Goal: Information Seeking & Learning: Learn about a topic

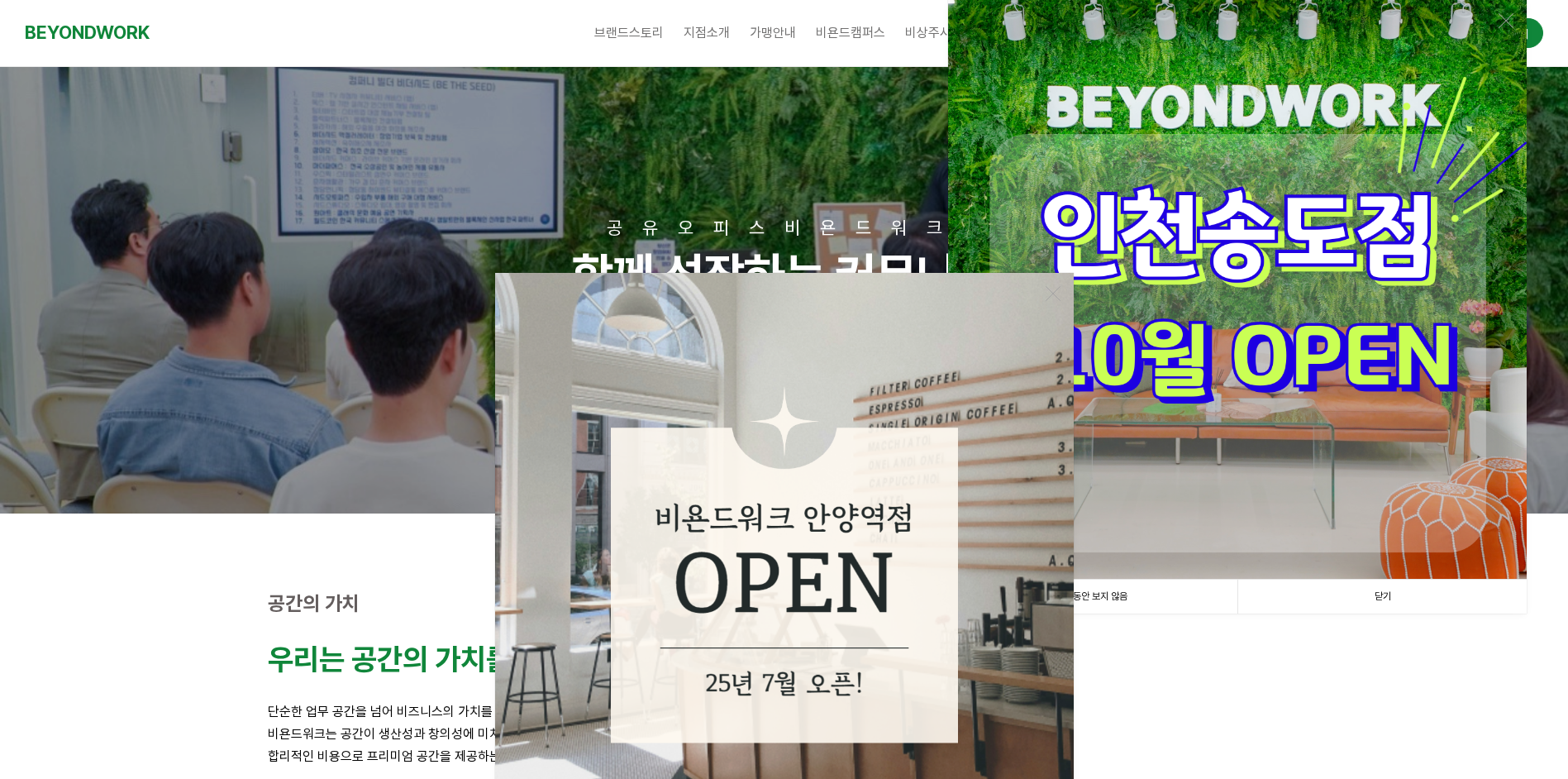
scroll to position [276, 0]
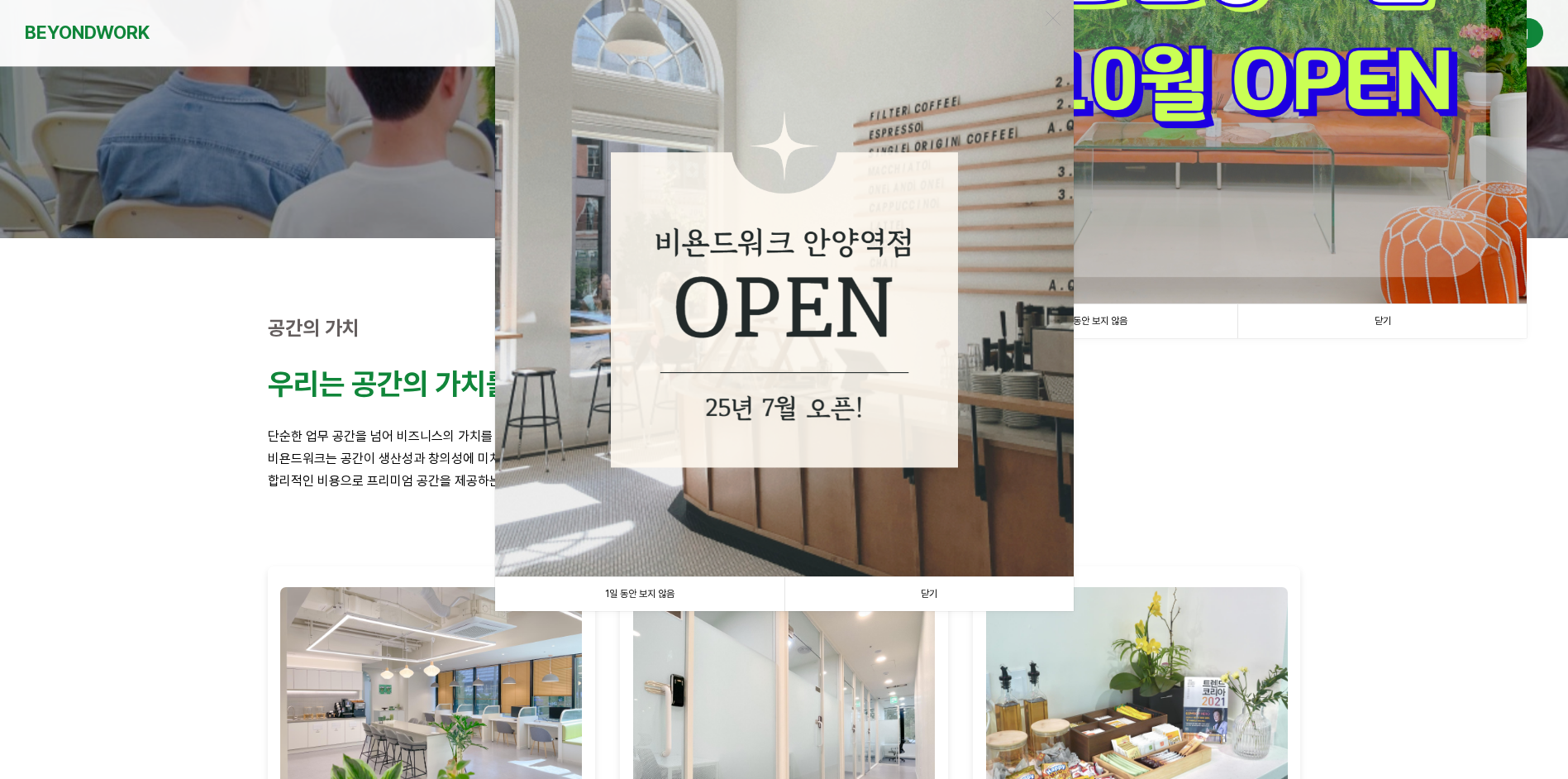
click at [930, 595] on link "닫기" at bounding box center [929, 595] width 289 height 34
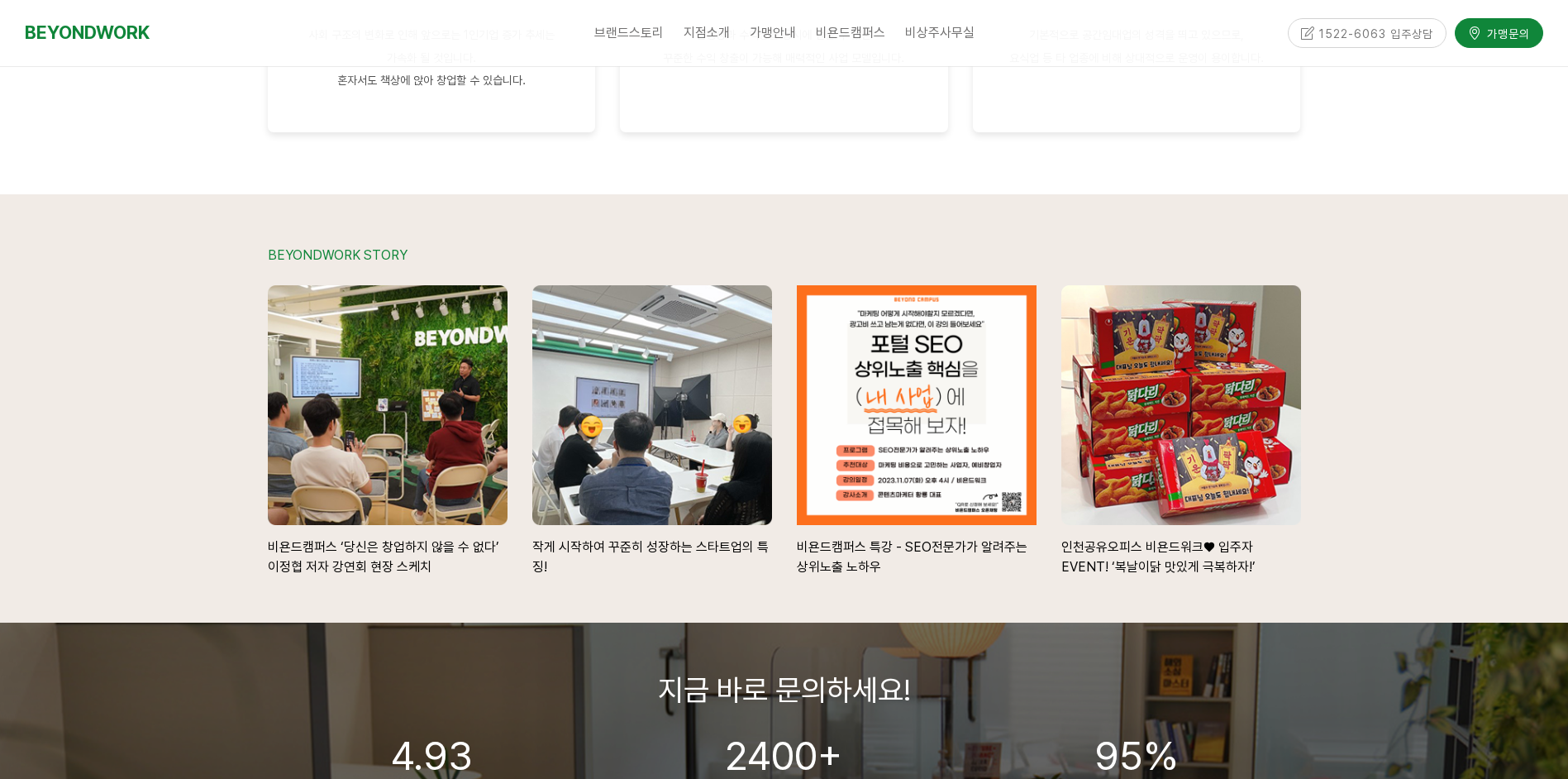
scroll to position [2610, 0]
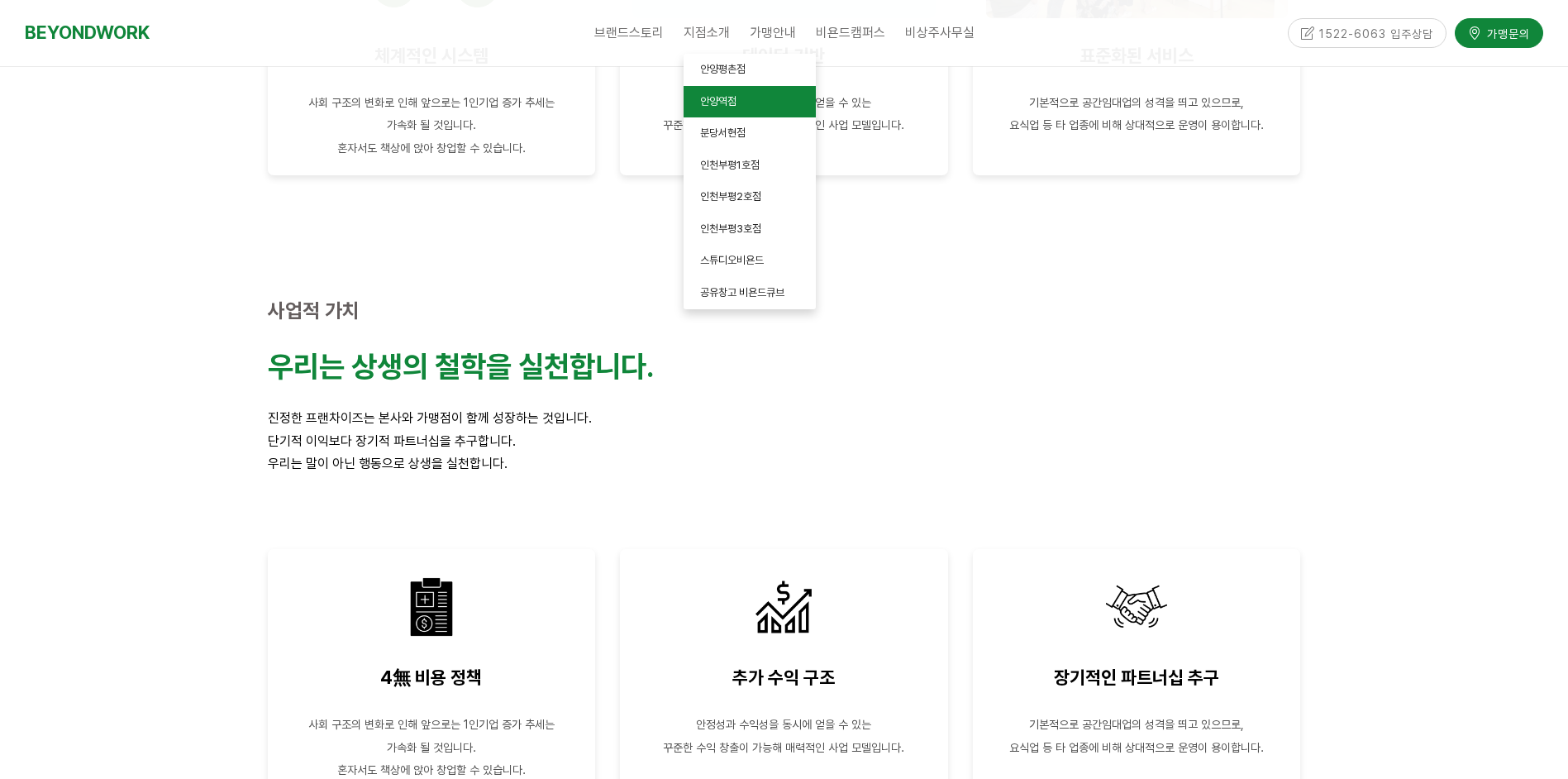
click at [721, 105] on span "안양역점" at bounding box center [718, 101] width 36 height 13
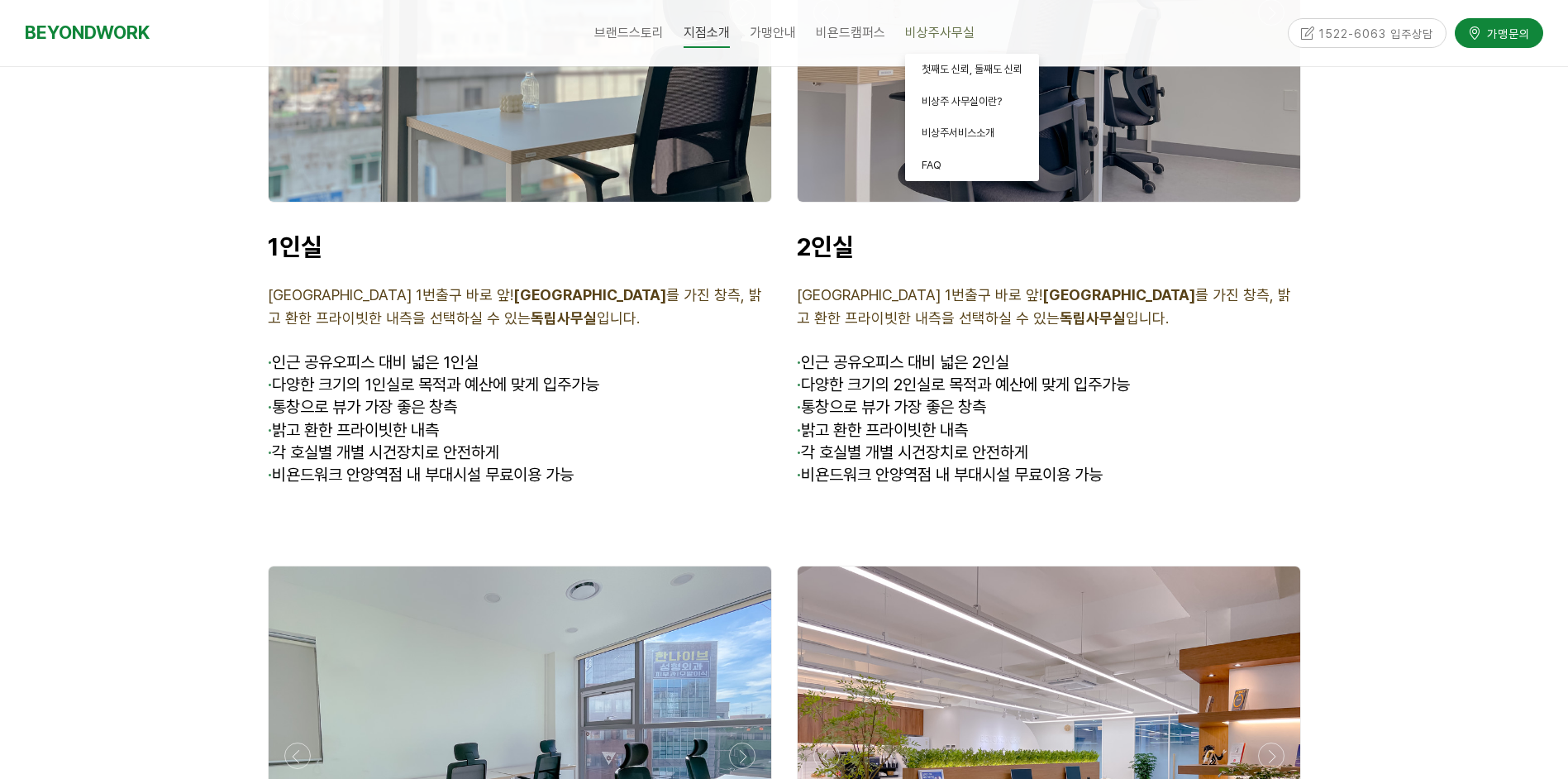
scroll to position [7035, 0]
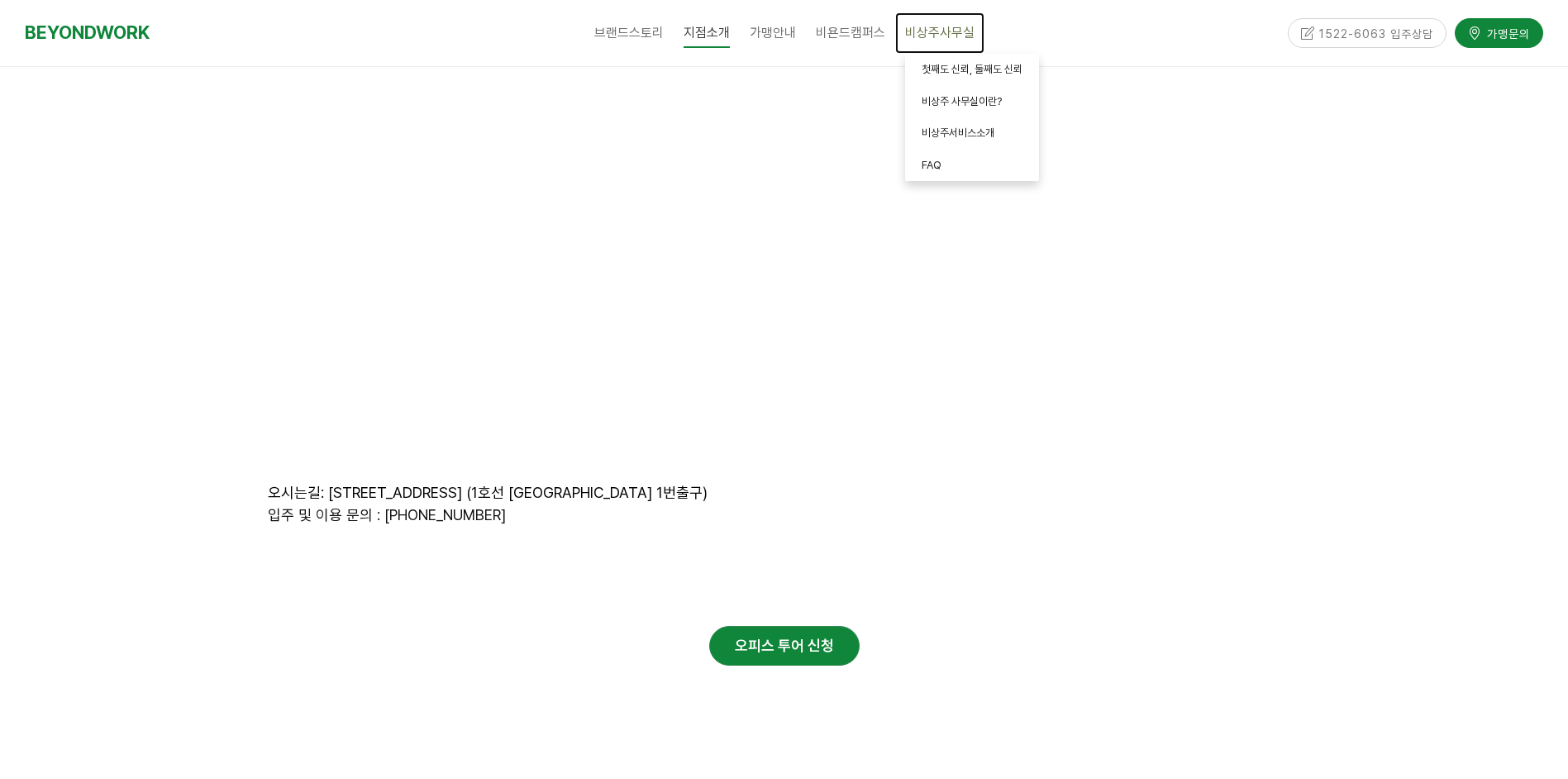
click at [933, 29] on span "비상주사무실" at bounding box center [939, 33] width 70 height 16
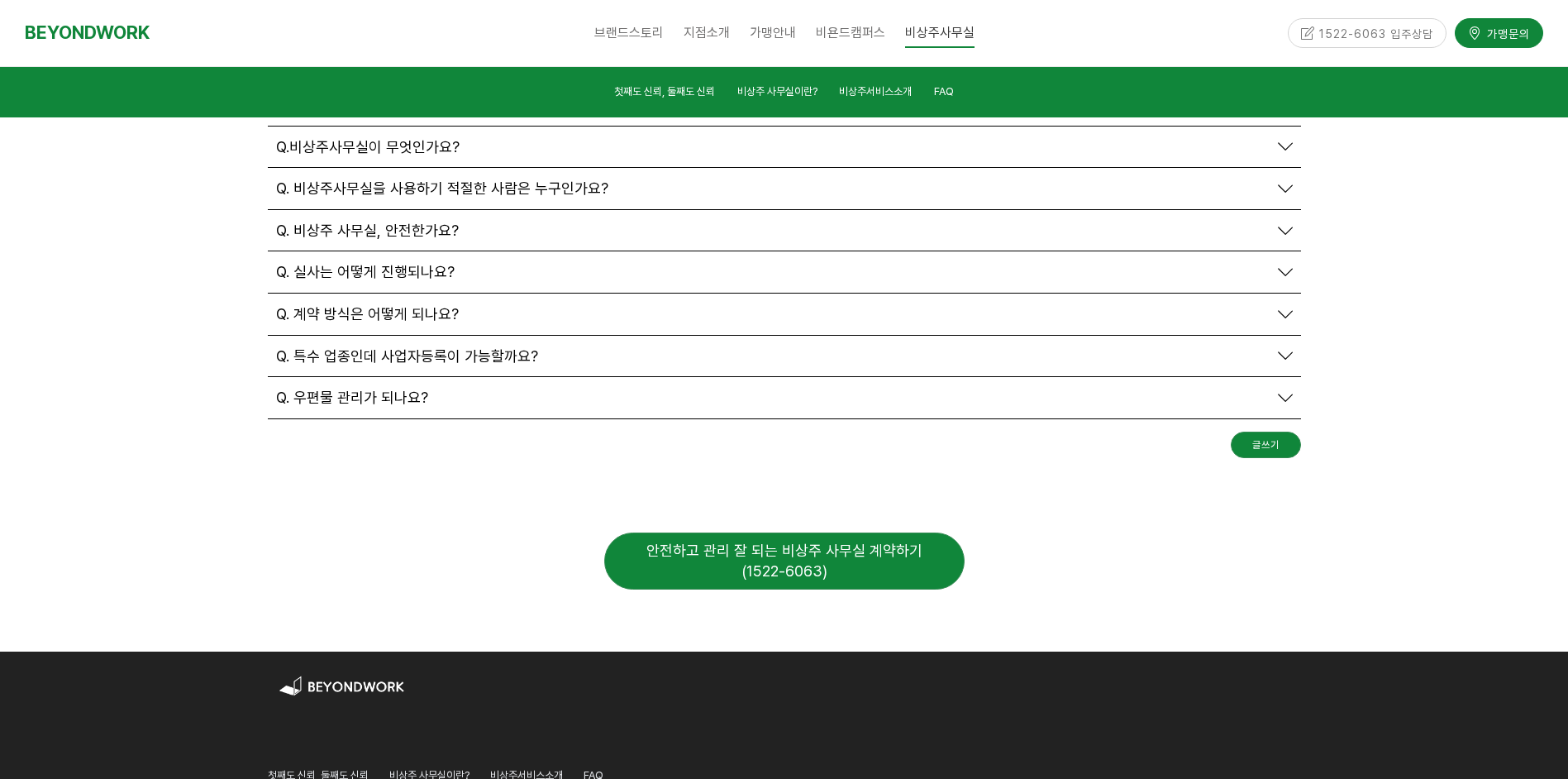
scroll to position [5980, 0]
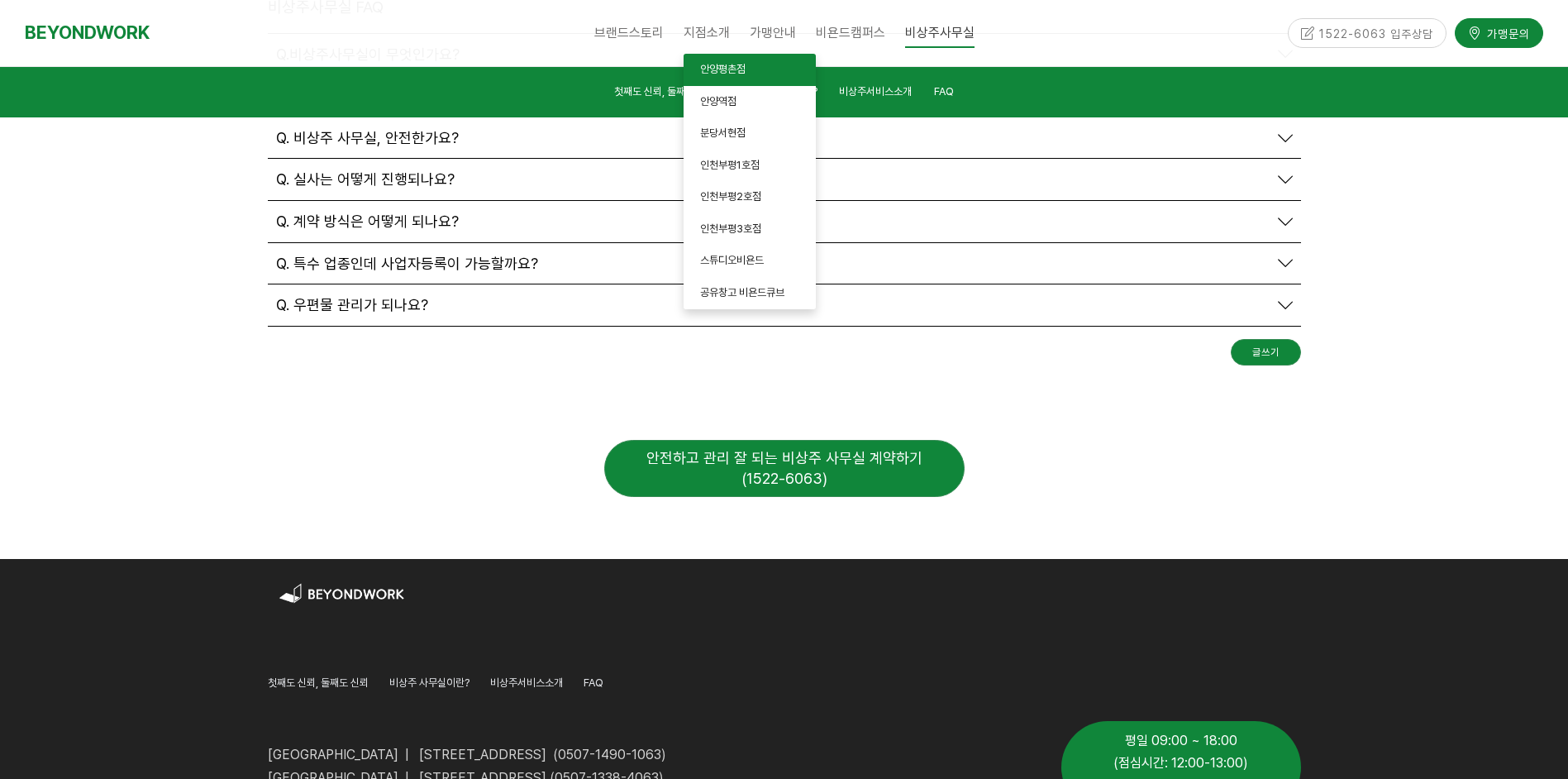
click at [722, 68] on span "안양평촌점" at bounding box center [723, 69] width 45 height 13
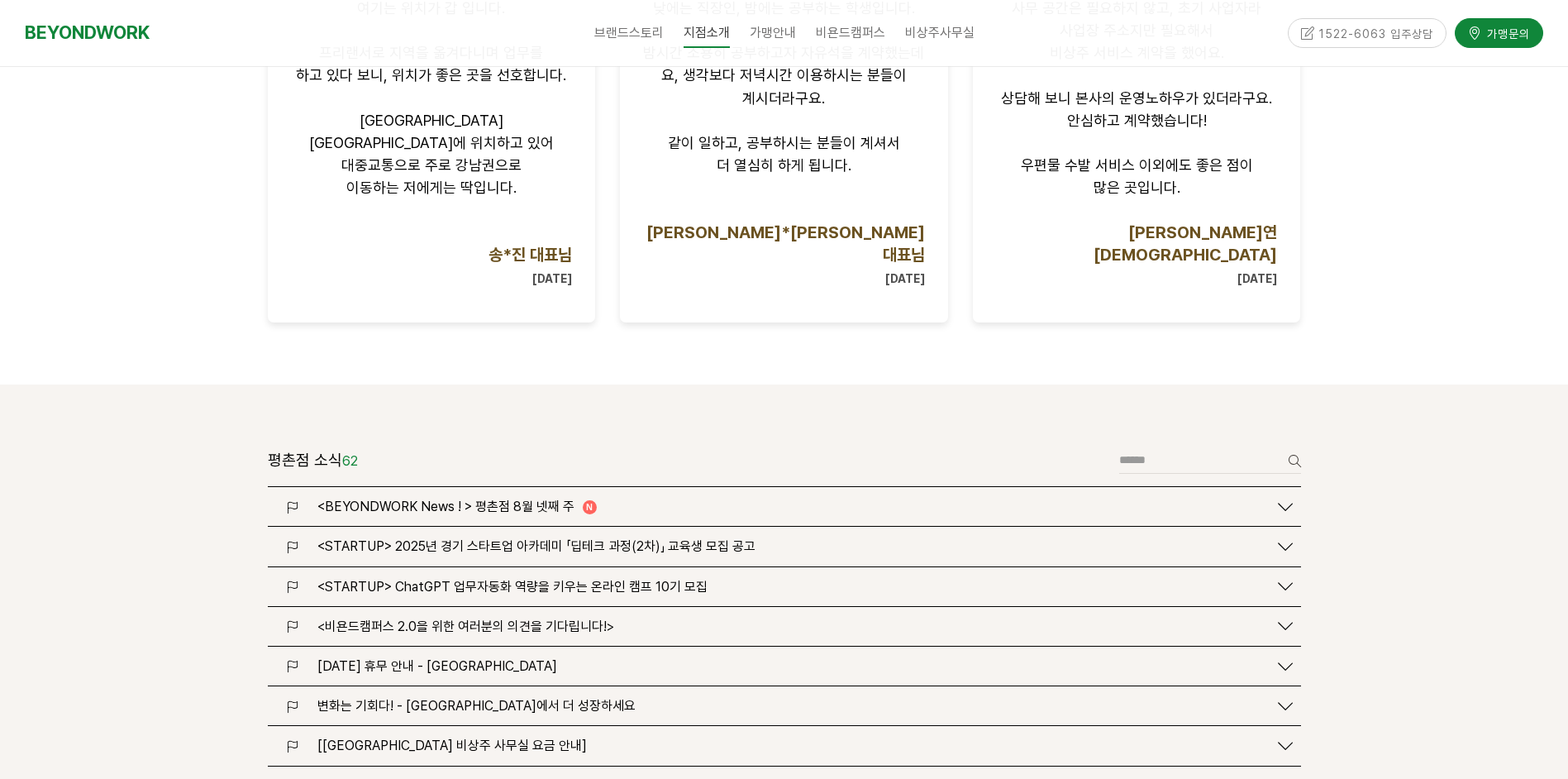
scroll to position [1793, 0]
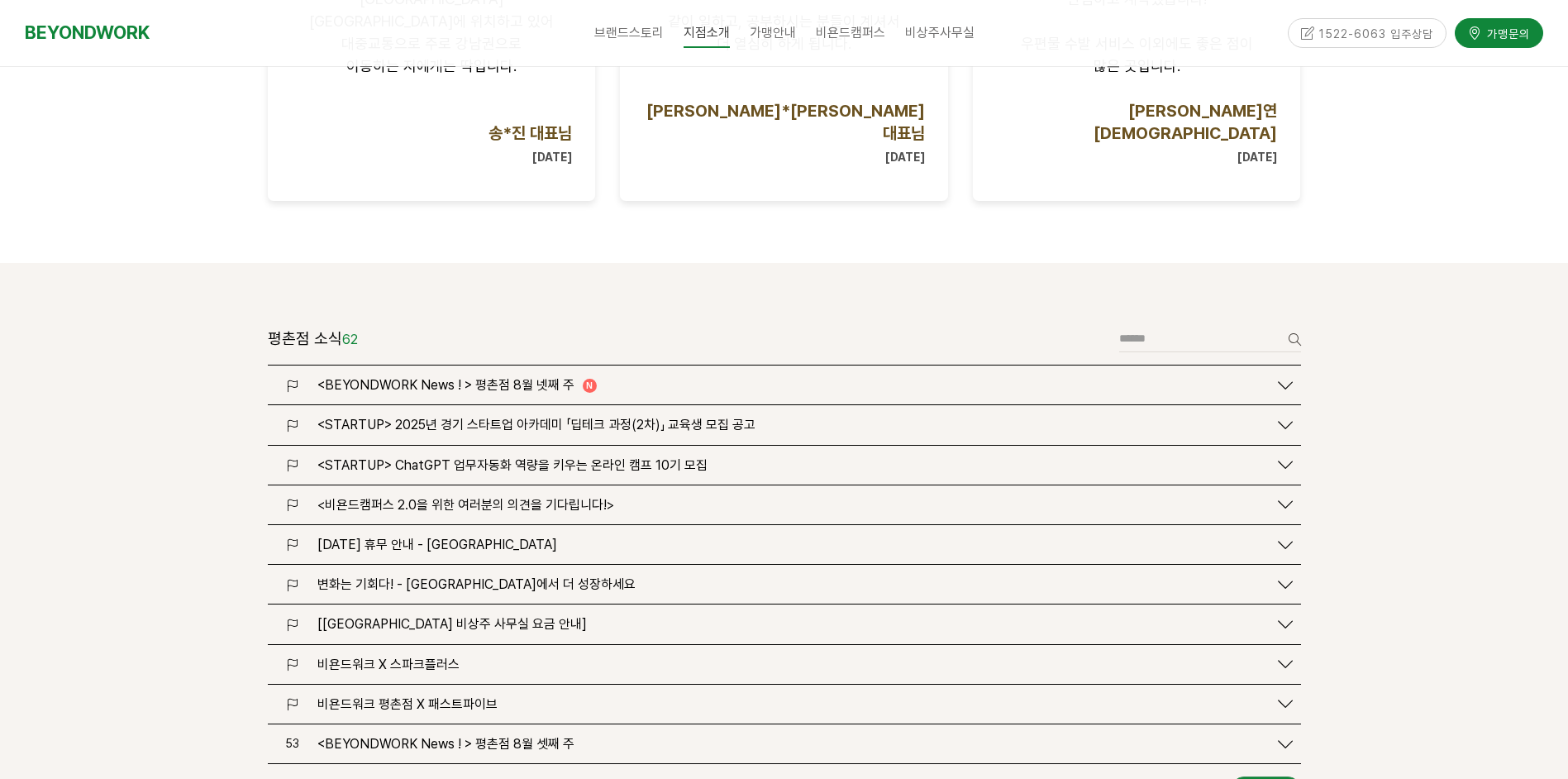
drag, startPoint x: 439, startPoint y: 319, endPoint x: 465, endPoint y: 326, distance: 26.9
click at [439, 377] on span "<BEYONDWORK News ! > 평촌점 8월 넷째 주" at bounding box center [446, 385] width 257 height 16
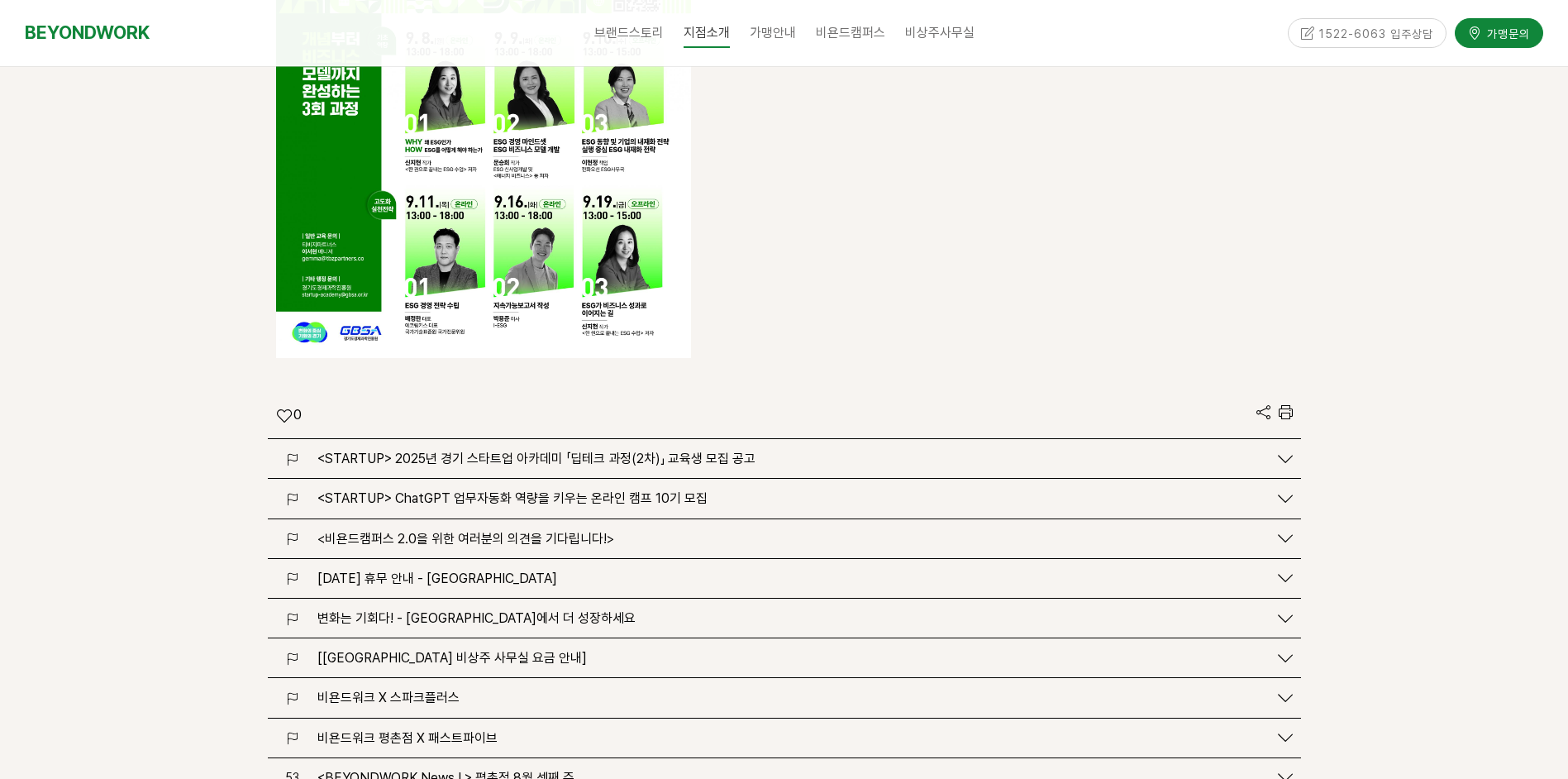
scroll to position [3861, 0]
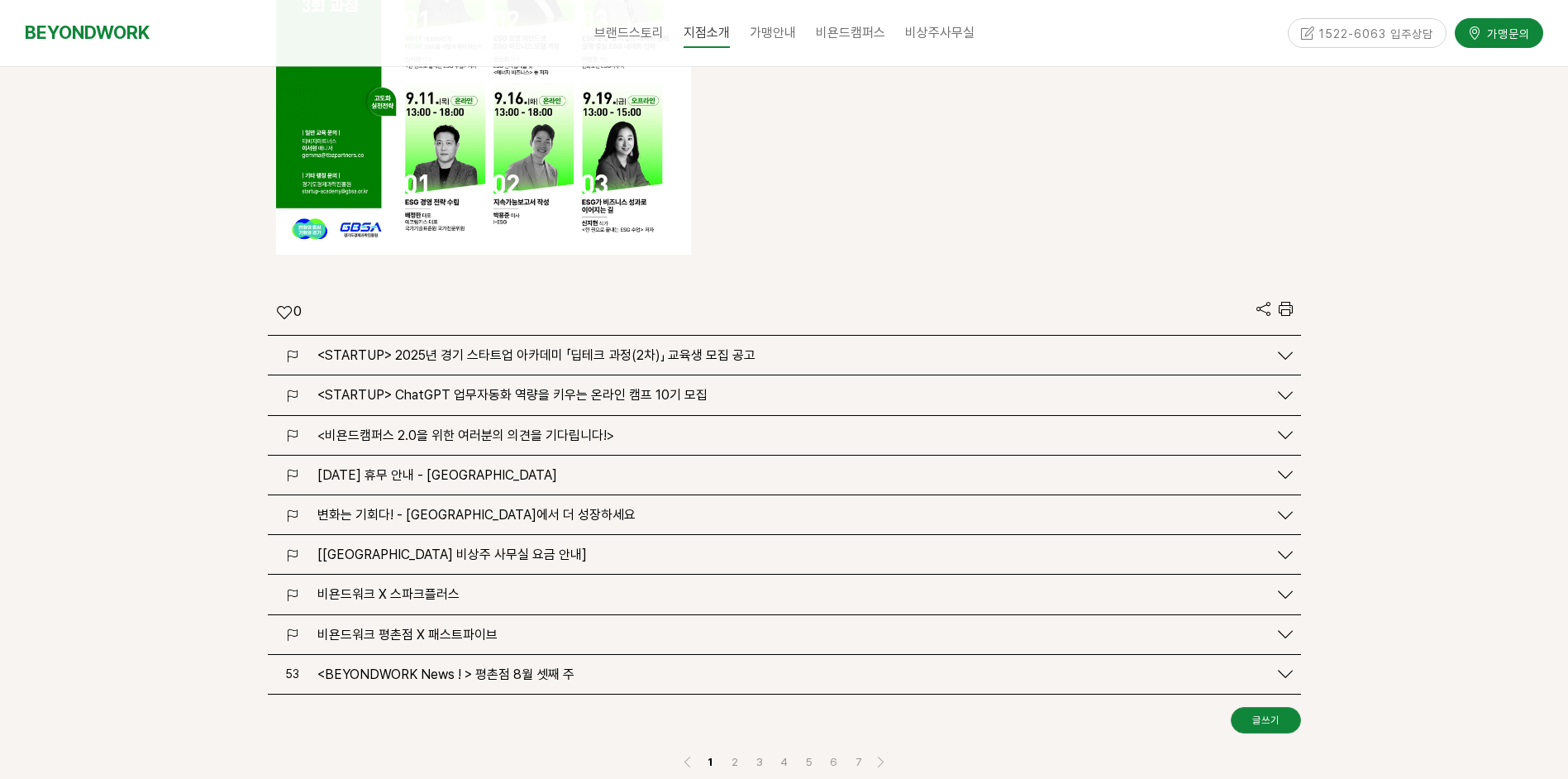
click at [503, 547] on span "[비욘드워크 평촌점 비상주 사무실 요금 안내]" at bounding box center [453, 554] width 270 height 16
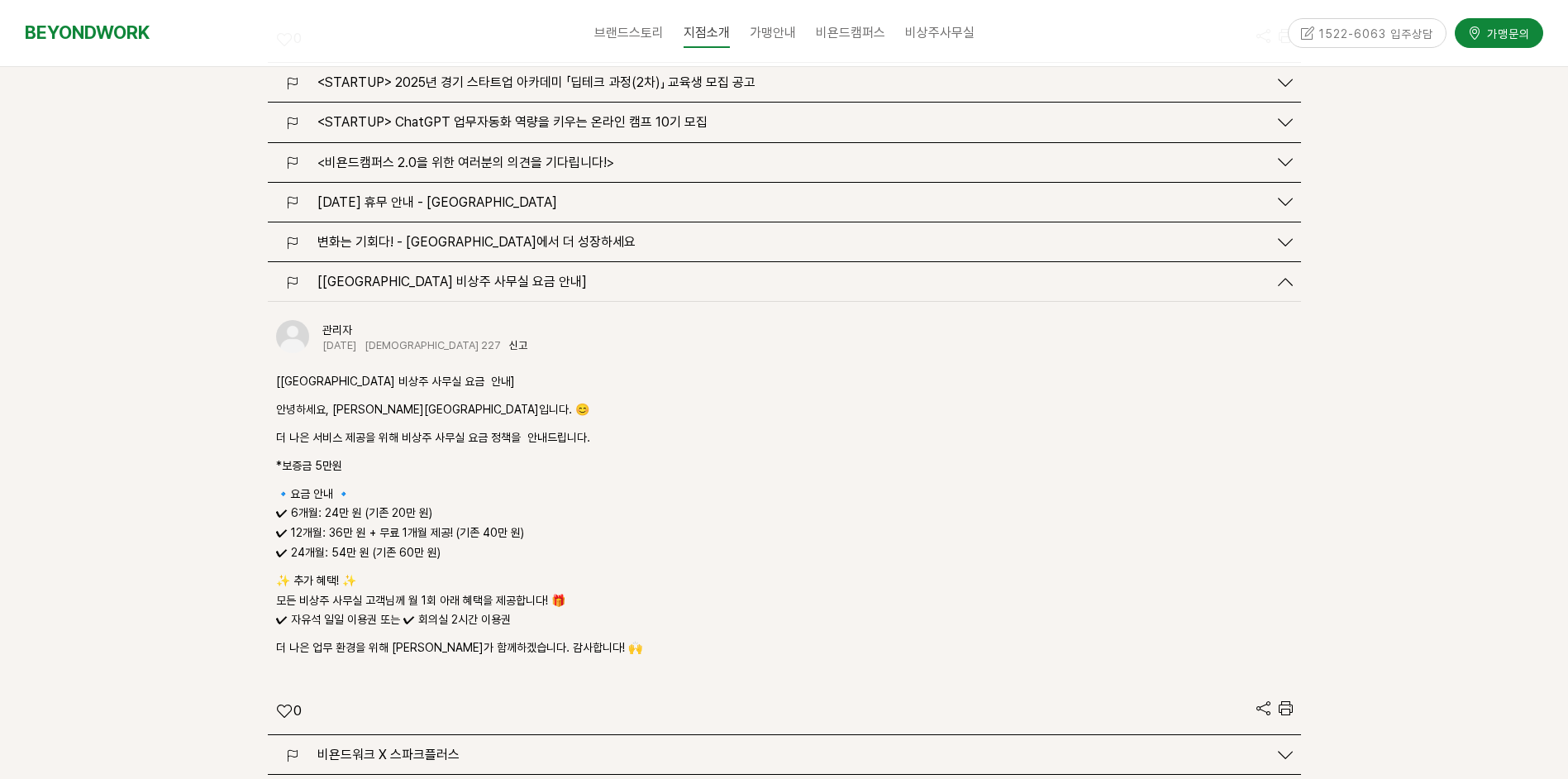
scroll to position [4136, 0]
click at [635, 482] on p "🔹요금 안내 🔹 ✔ 6개월: 24만 원 (기존 20만 원) ✔ 12개월: 36만 원 + 무료 1개월 제공! (기존 40만 원) ✔ 24개월: …" at bounding box center [784, 522] width 1017 height 79
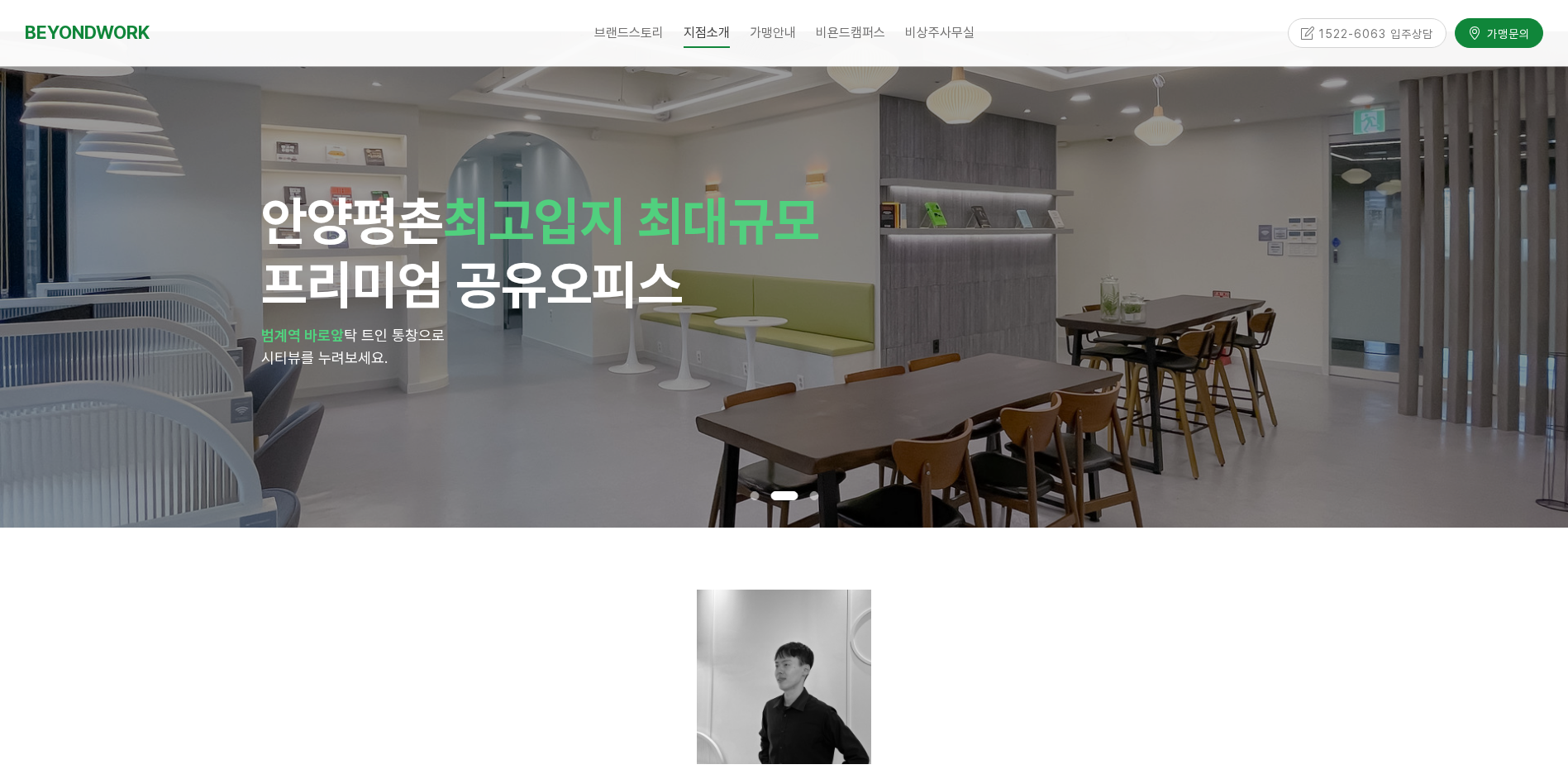
scroll to position [0, 0]
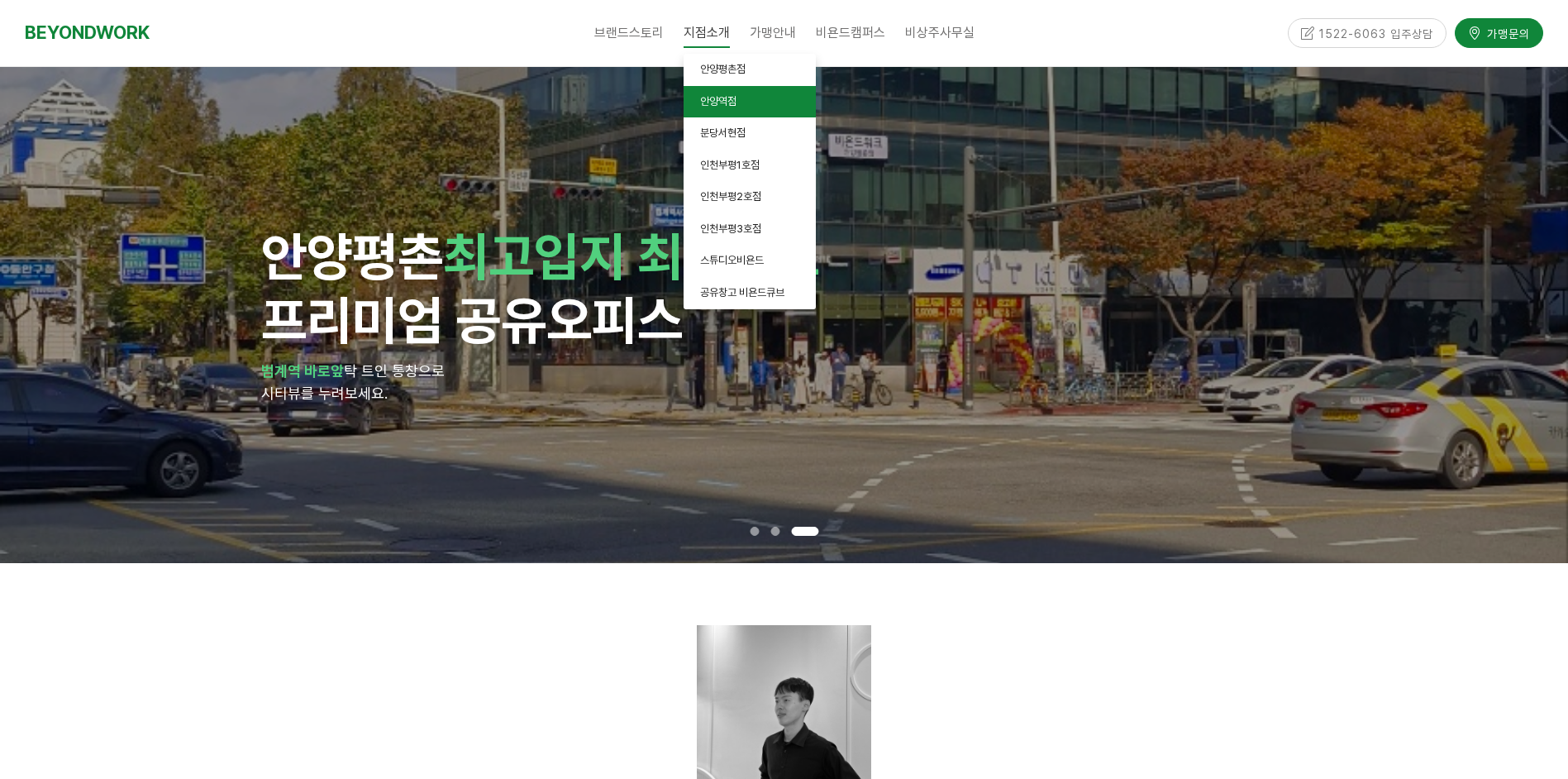
click at [730, 101] on span "안양역점" at bounding box center [718, 101] width 36 height 13
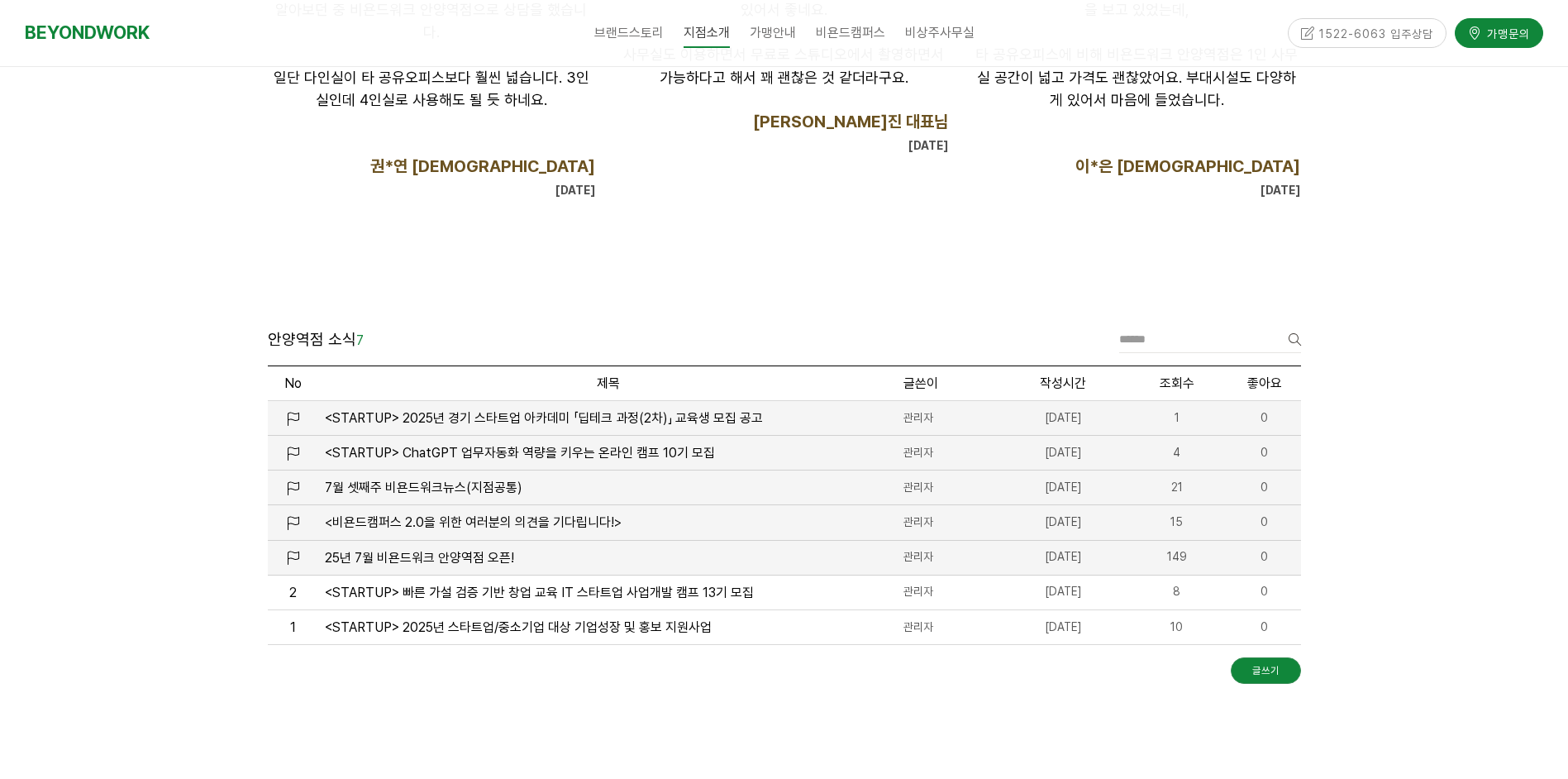
scroll to position [1793, 0]
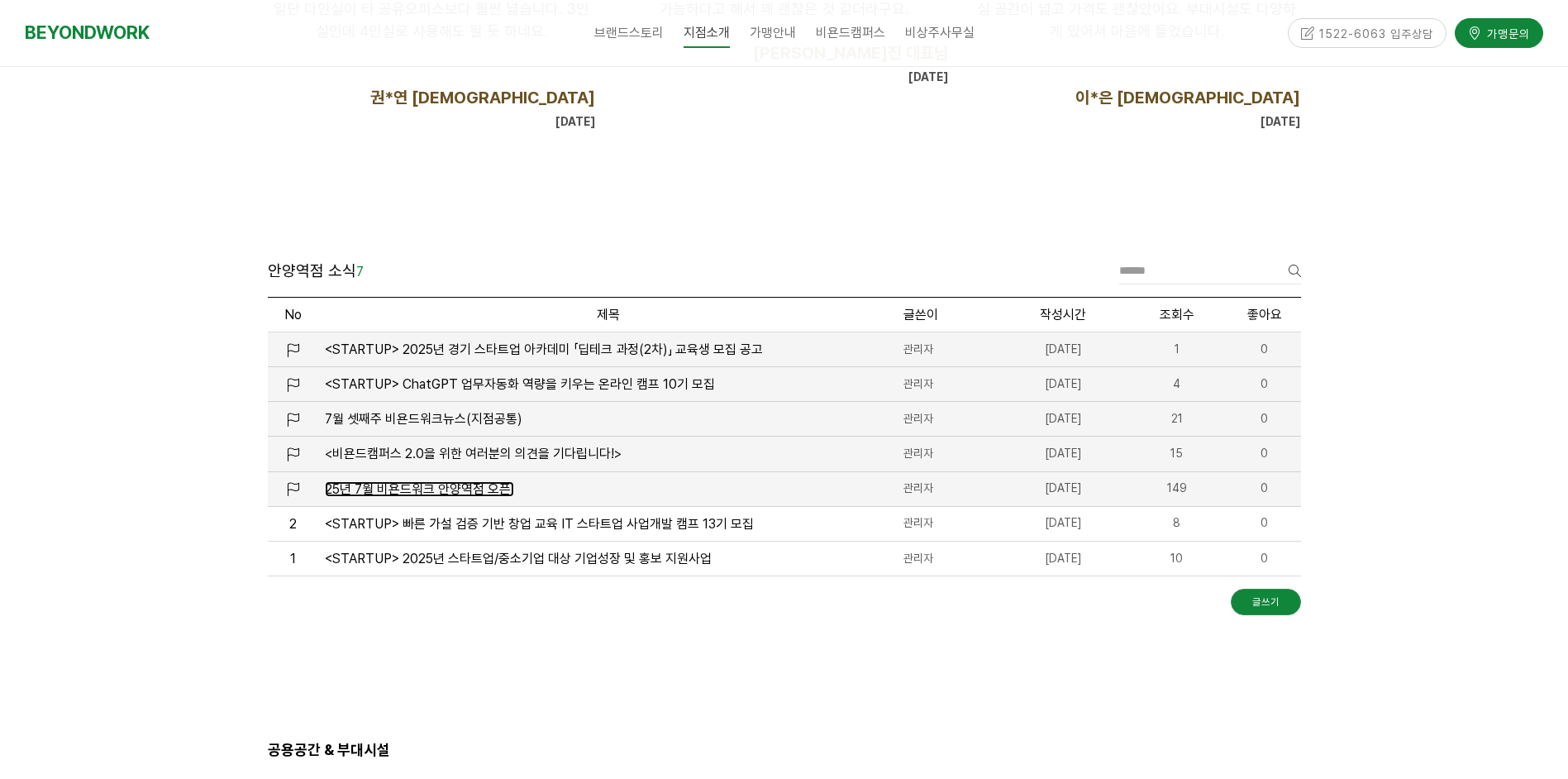
click at [486, 491] on span "25년 7월 비욘드워크 안양역점 오픈!" at bounding box center [420, 489] width 189 height 16
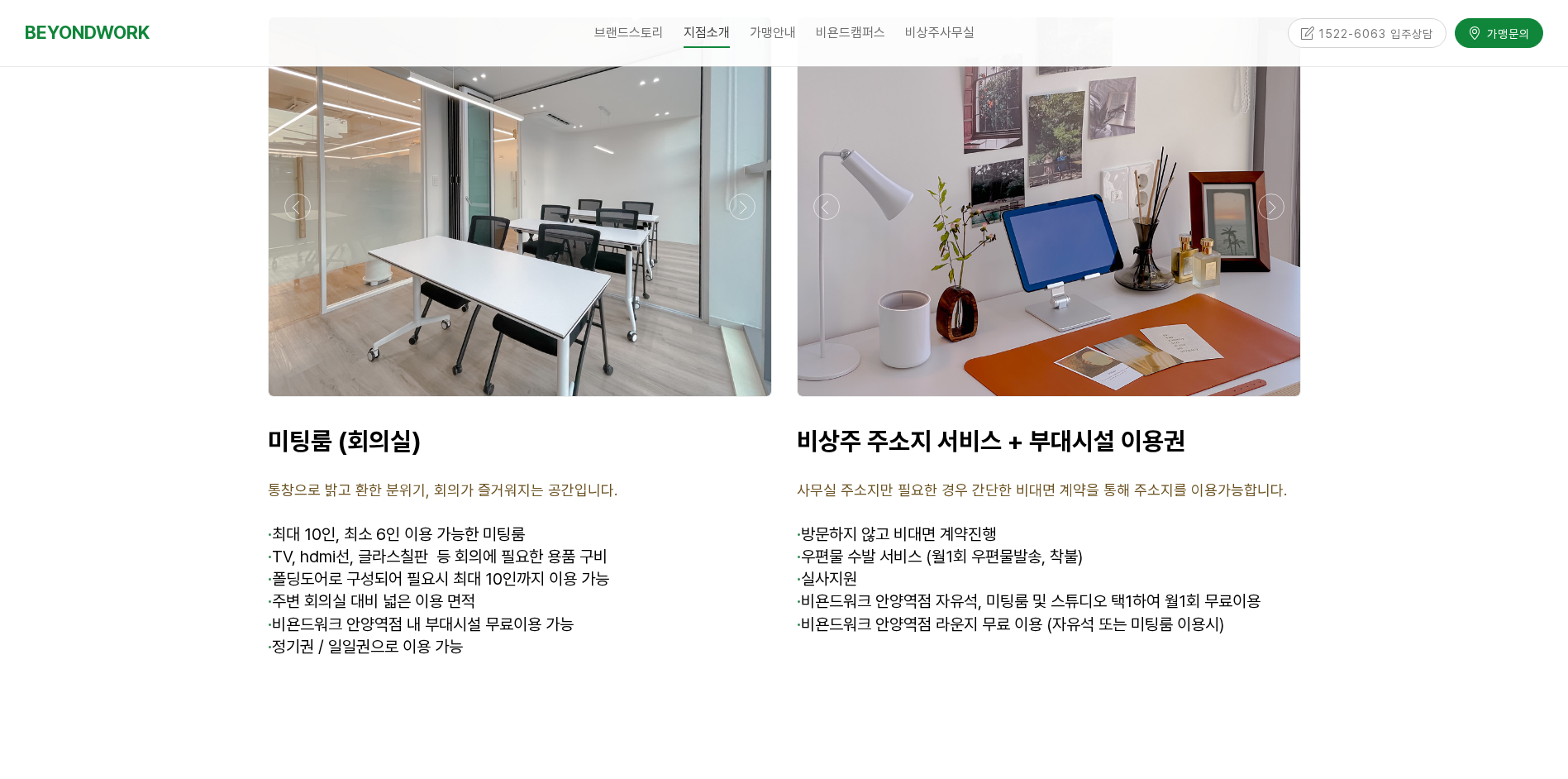
scroll to position [8188, 0]
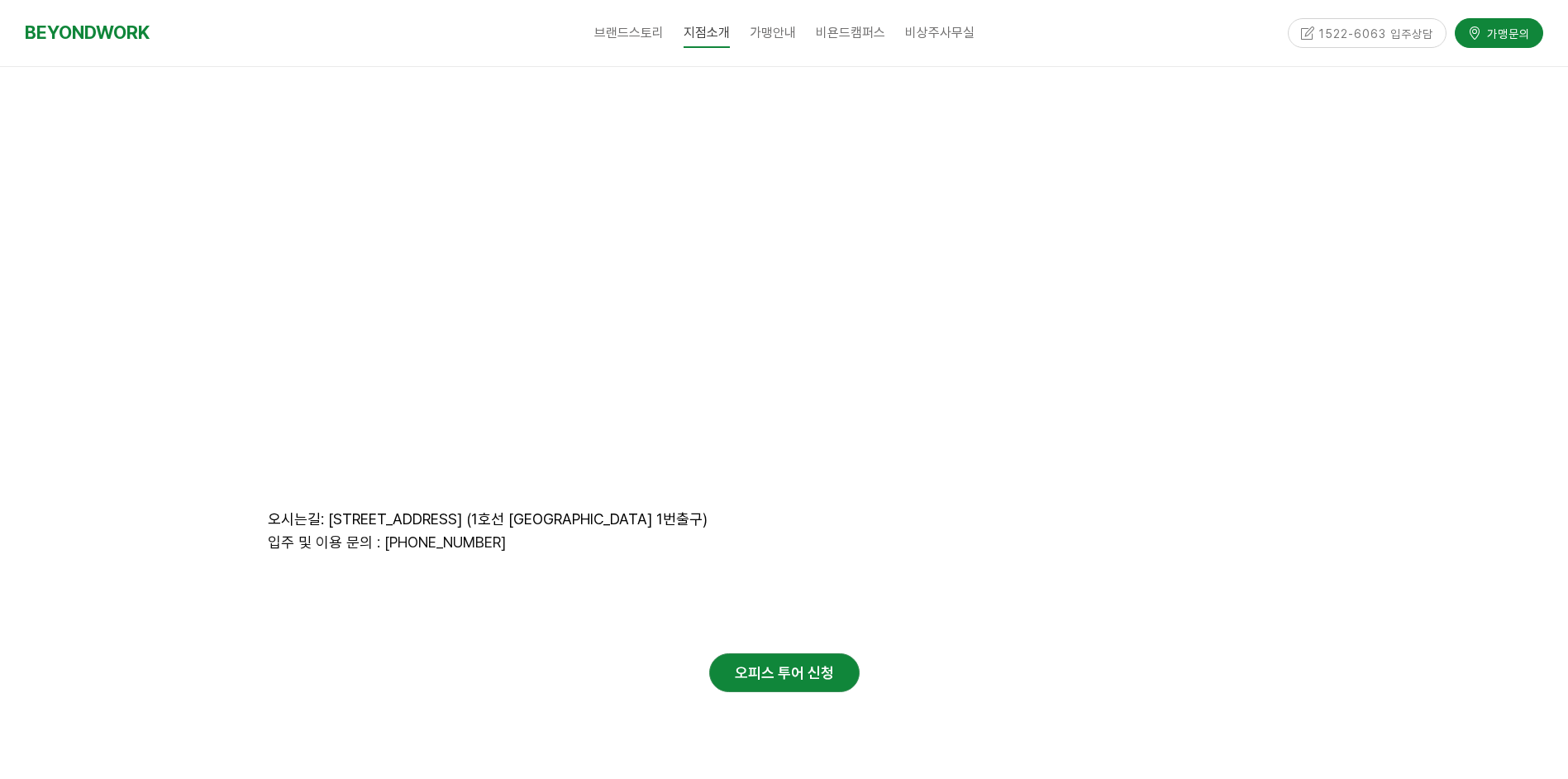
scroll to position [8051, 0]
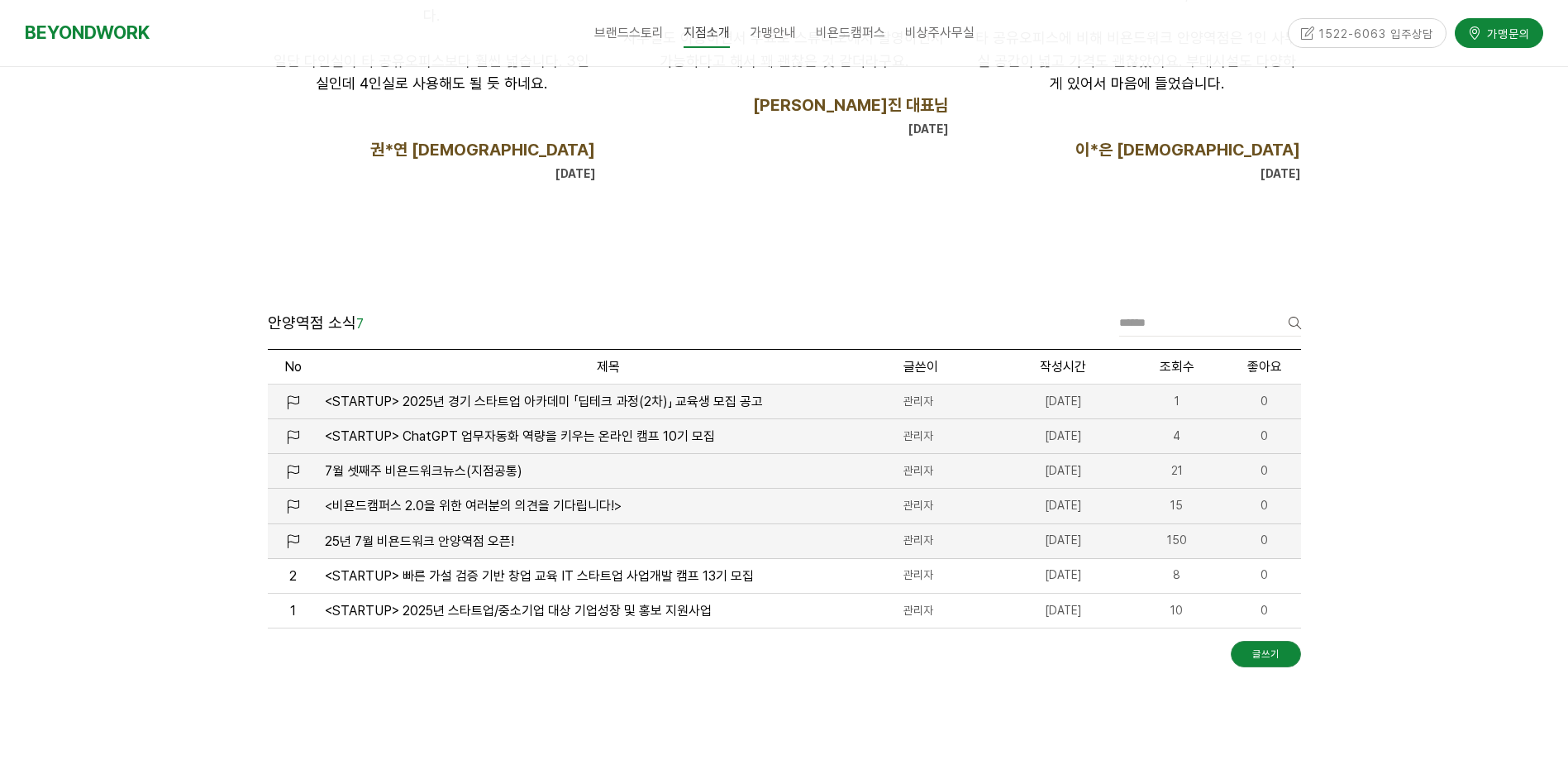
scroll to position [1793, 0]
